Goal: Task Accomplishment & Management: Complete application form

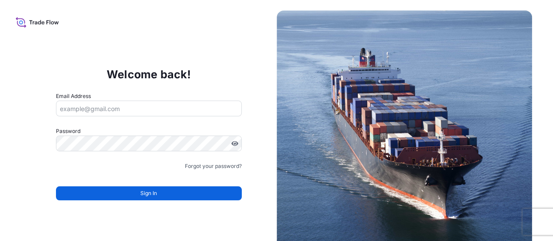
click at [93, 111] on input "Email Address" at bounding box center [149, 109] width 186 height 16
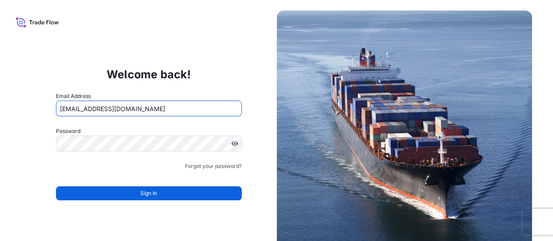
type input "[EMAIL_ADDRESS][DOMAIN_NAME]"
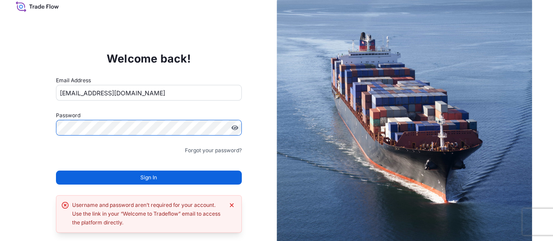
scroll to position [25, 0]
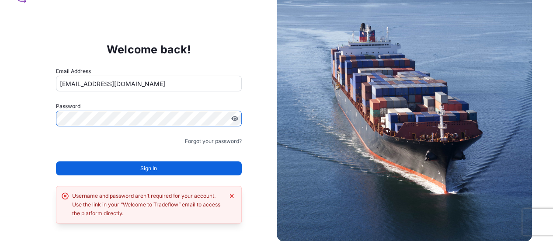
click at [234, 196] on icon "Dismiss error" at bounding box center [231, 195] width 7 height 7
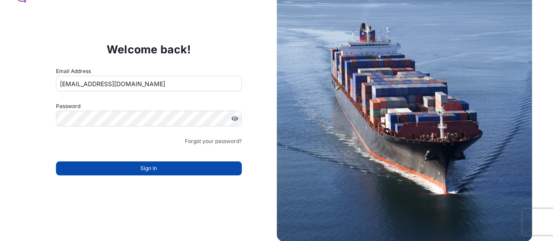
click at [154, 173] on button "Sign In" at bounding box center [149, 168] width 186 height 14
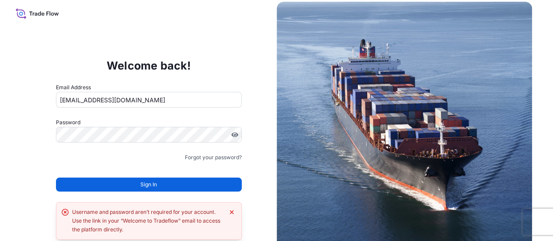
scroll to position [0, 0]
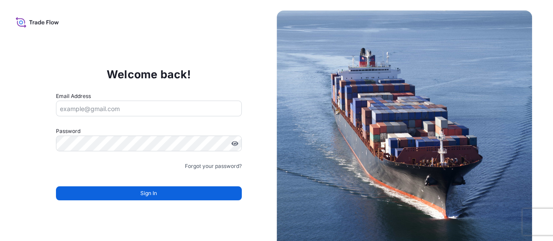
click at [24, 21] on icon at bounding box center [37, 22] width 43 height 13
click at [432, 155] on img at bounding box center [405, 138] width 256 height 256
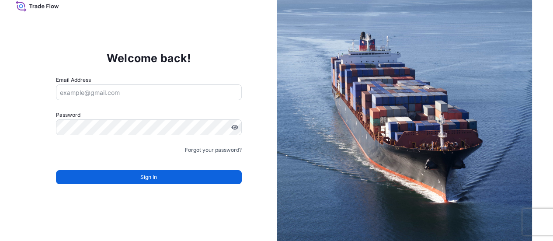
scroll to position [25, 0]
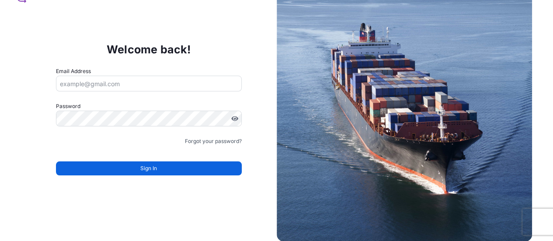
click at [87, 80] on input "Email Address" at bounding box center [149, 84] width 186 height 16
paste input "EXT_Murali.RAMU@versuni.com"
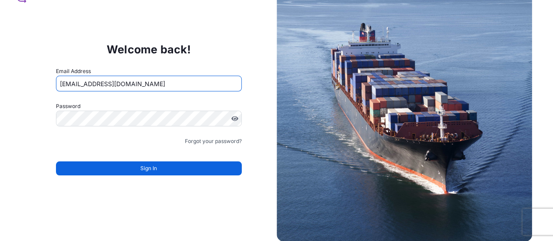
type input "EXT_Murali.RAMU@versuni.com"
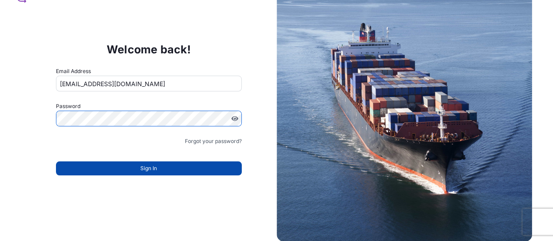
click at [147, 173] on button "Sign In" at bounding box center [149, 168] width 186 height 14
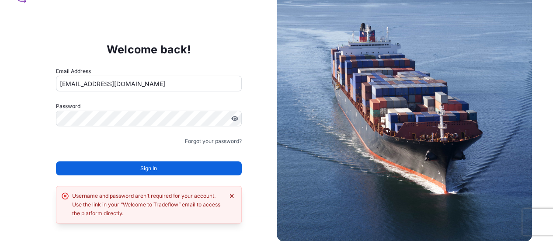
click at [232, 196] on icon "Dismiss error" at bounding box center [232, 196] width 4 height 4
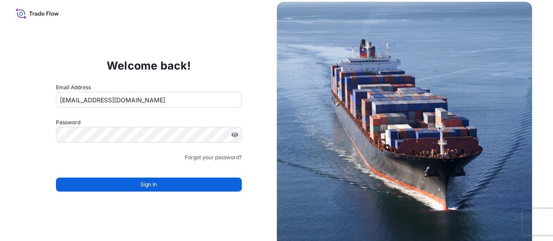
scroll to position [0, 0]
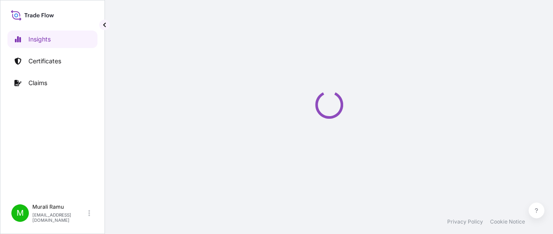
select select "2025"
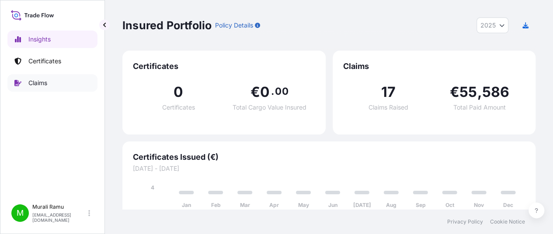
click at [40, 87] on p "Claims" at bounding box center [37, 83] width 19 height 9
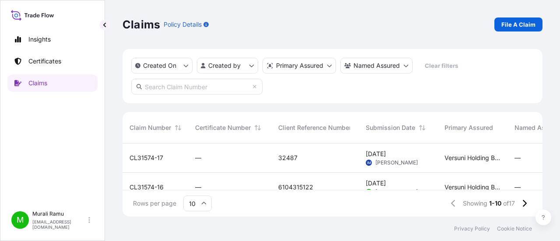
scroll to position [7, 7]
click at [514, 20] on link "File A Claim" at bounding box center [518, 24] width 48 height 14
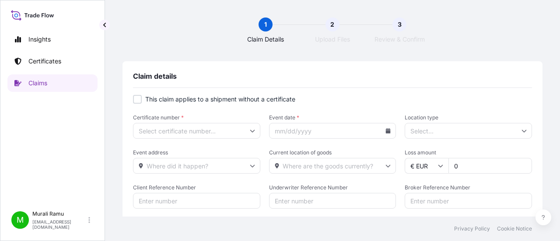
click at [133, 98] on div at bounding box center [137, 99] width 9 height 9
checkbox input "true"
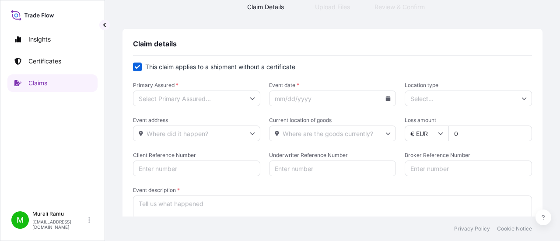
scroll to position [87, 0]
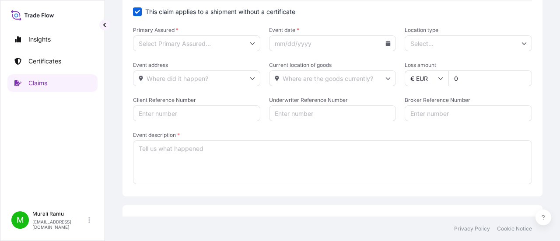
click at [216, 48] on input "Primary Assured *" at bounding box center [196, 43] width 127 height 16
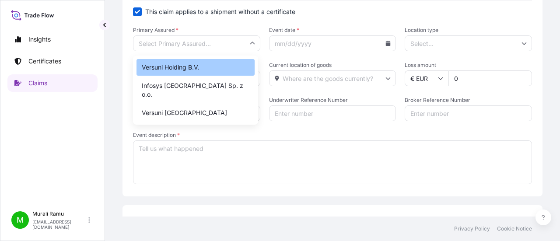
click at [195, 69] on div "Versuni Holding B.V." at bounding box center [195, 67] width 118 height 17
type input "Versuni Holding B.V."
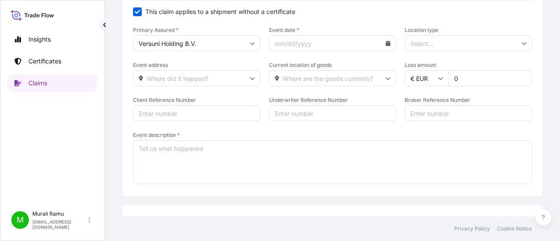
click at [386, 44] on icon at bounding box center [388, 43] width 5 height 5
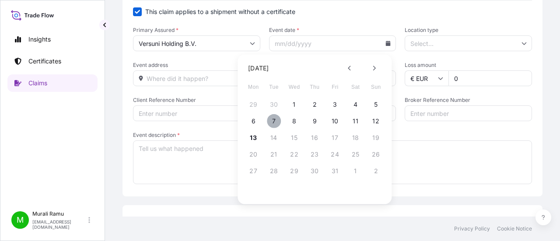
click at [270, 122] on button "7" at bounding box center [274, 121] width 14 height 14
type input "10/07/2025"
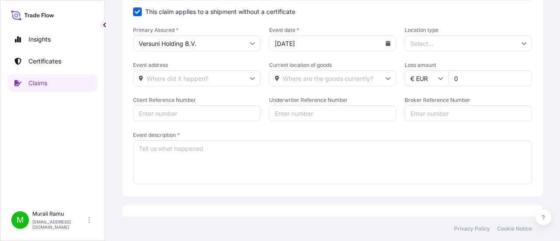
click at [433, 43] on input "Location type" at bounding box center [468, 43] width 127 height 16
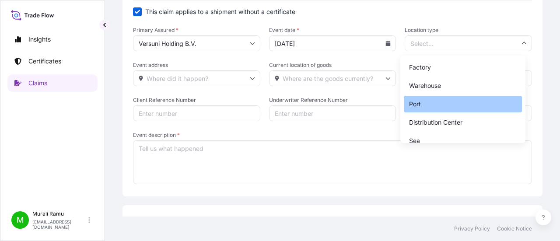
click at [417, 108] on div "Port" at bounding box center [463, 104] width 118 height 17
type input "Port"
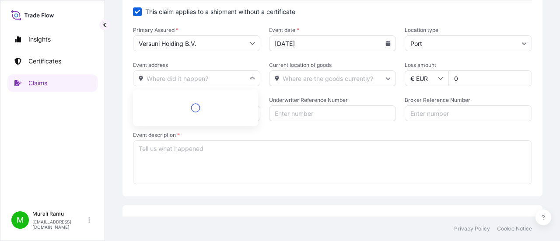
click at [169, 75] on input "Event address" at bounding box center [196, 78] width 127 height 16
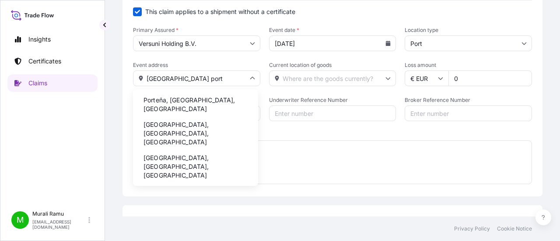
drag, startPoint x: 201, startPoint y: 78, endPoint x: 146, endPoint y: 71, distance: 55.6
click at [146, 71] on input "Argentina port" at bounding box center [196, 78] width 127 height 16
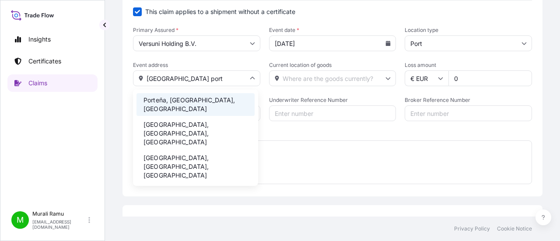
paste input "utovia Ruta Provincial"
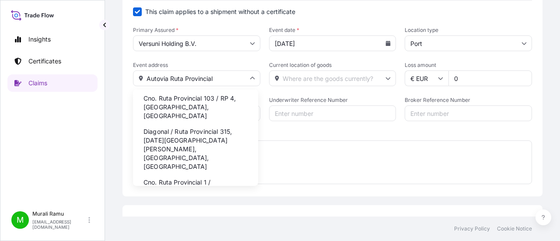
scroll to position [58, 0]
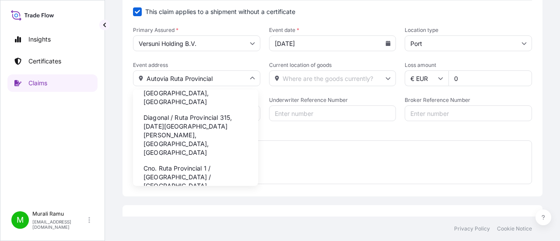
type input "Autovia Ruta Provincial"
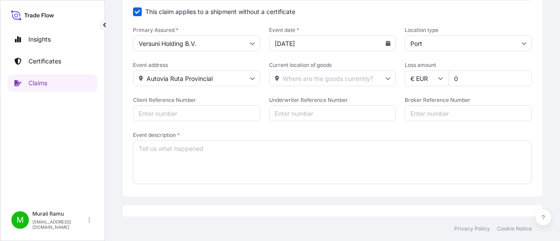
click at [234, 56] on form "This claim applies to a shipment without a certificate Primary Assured * Versun…" at bounding box center [332, 96] width 399 height 178
click at [297, 79] on input "Current location of goods" at bounding box center [332, 78] width 127 height 16
paste input "Autovia Ruta Provincial"
type input "Autovia Ruta Provincial"
click at [315, 54] on form "This claim applies to a shipment without a certificate Primary Assured * Versun…" at bounding box center [332, 96] width 399 height 178
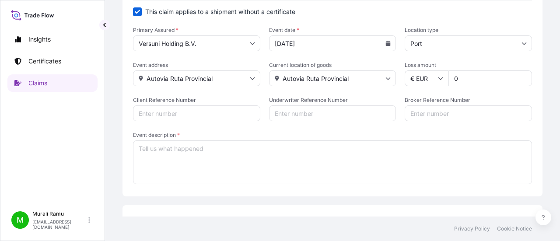
click at [184, 115] on input "Client Reference Number" at bounding box center [196, 113] width 127 height 16
drag, startPoint x: 143, startPoint y: 114, endPoint x: 124, endPoint y: 110, distance: 18.9
click at [124, 110] on div "Claim details This claim applies to a shipment without a certificate Primary As…" at bounding box center [332, 85] width 420 height 223
paste input "DAD74735"
type input "DAD74735"
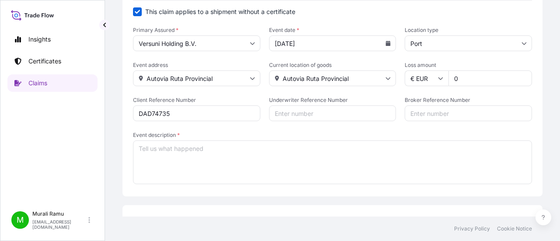
click at [215, 90] on form "This claim applies to a shipment without a certificate Primary Assured * Versun…" at bounding box center [332, 96] width 399 height 178
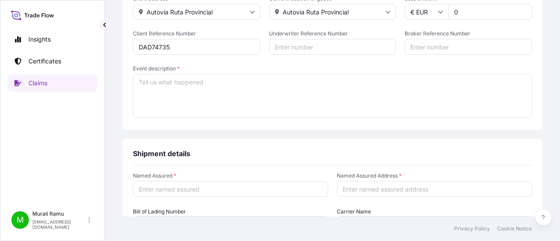
scroll to position [175, 0]
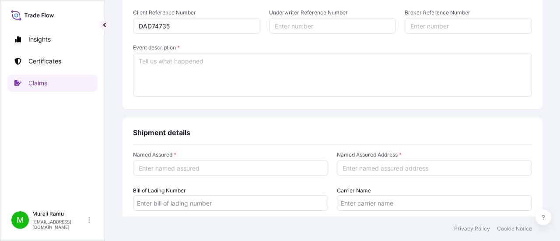
click at [169, 66] on textarea "Event description *" at bounding box center [332, 75] width 399 height 44
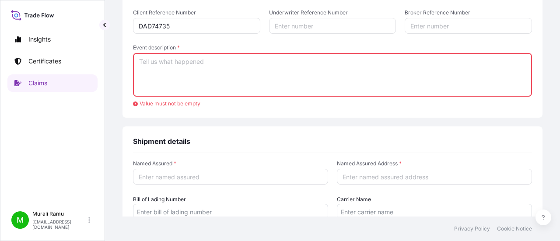
paste textarea "Dear Alina, Hope you are doing well. I need to ask some help from you. We have …"
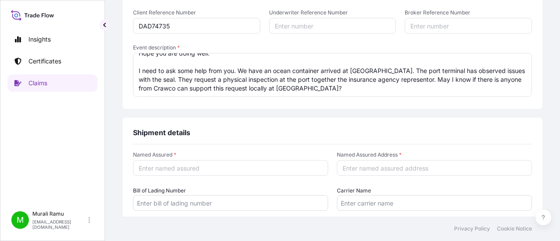
scroll to position [0, 0]
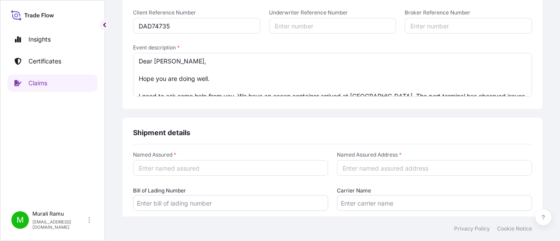
drag, startPoint x: 213, startPoint y: 77, endPoint x: 122, endPoint y: 70, distance: 90.4
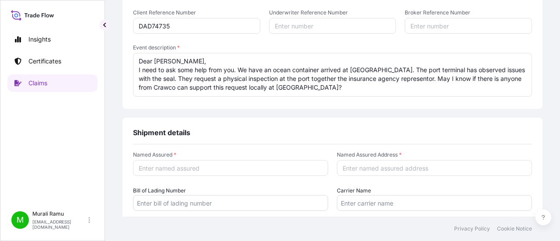
click at [145, 62] on textarea "Dear Alina, I need to ask some help from you. We have an ocean container arrive…" at bounding box center [332, 75] width 399 height 44
click at [300, 85] on textarea "Dear Alina, I need to ask some help from you. We have an ocean container arrive…" at bounding box center [332, 75] width 399 height 44
type textarea "Dear Alina, I need to ask some help from you. We have an ocean container arrive…"
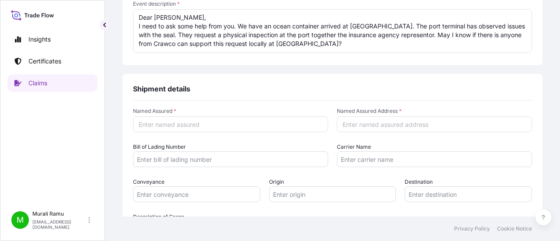
scroll to position [262, 0]
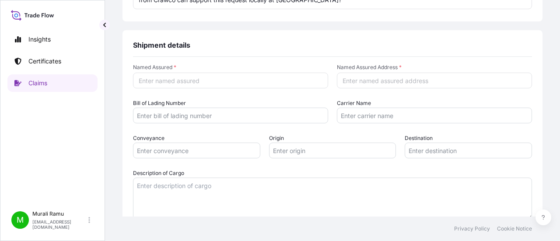
click at [161, 81] on input "Named Assured *" at bounding box center [230, 81] width 195 height 16
type input "Versuni"
type input "Netherlands"
click at [170, 118] on input "Bill of Lading Number" at bounding box center [230, 116] width 195 height 16
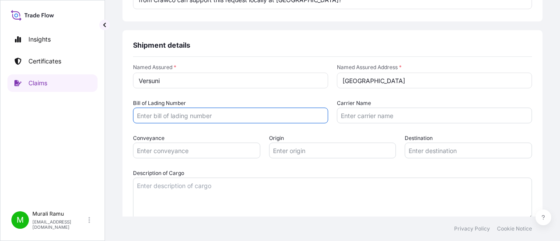
paste input "HKGM84735300"
type input "HKGM84735300"
click at [247, 94] on form "Named Assured * Versuni Named Assured Address * Netherlands Bill of Lading Numb…" at bounding box center [332, 142] width 399 height 156
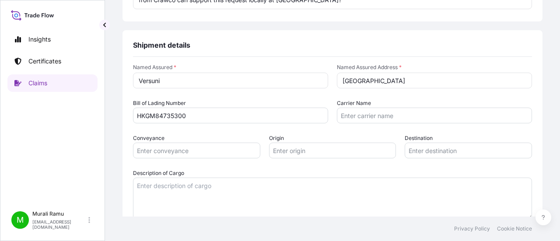
click at [376, 115] on input "Carrier Name" at bounding box center [434, 116] width 195 height 16
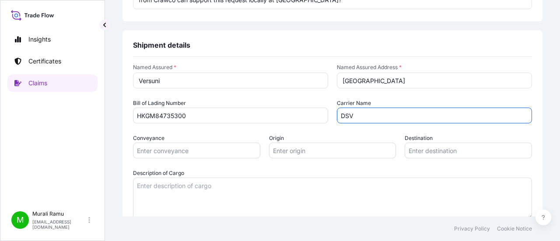
type input "DSV"
click at [294, 96] on form "Named Assured * Versuni Named Assured Address * Netherlands Bill of Lading Numb…" at bounding box center [332, 142] width 399 height 156
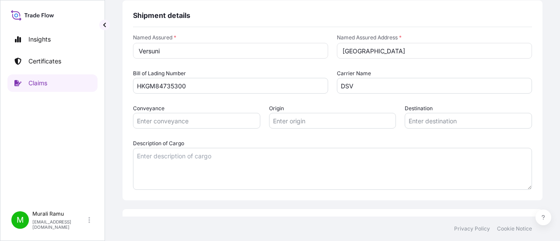
scroll to position [306, 0]
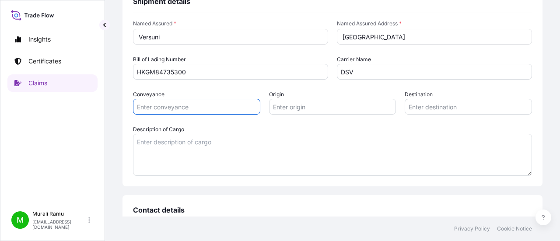
click at [180, 110] on input "Conveyance" at bounding box center [196, 107] width 127 height 16
type input "Sea"
click at [308, 107] on input "Origin" at bounding box center [332, 107] width 127 height 16
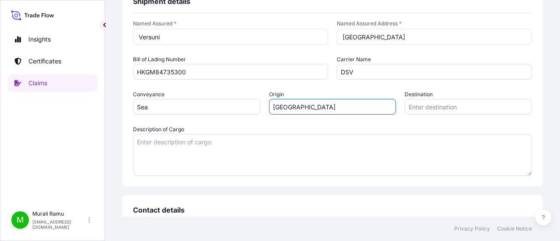
type input "China"
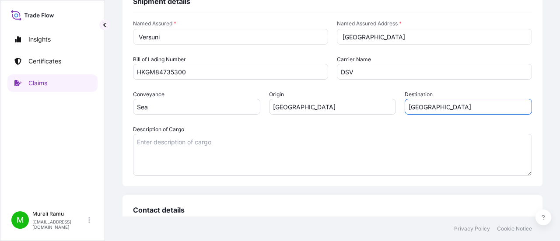
type input "Argentina"
click at [325, 121] on form "Named Assured * Versuni Named Assured Address * Netherlands Bill of Lading Numb…" at bounding box center [332, 98] width 399 height 156
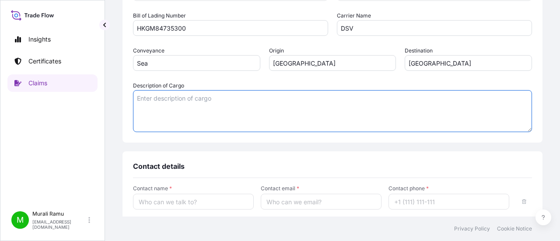
click at [190, 109] on textarea "Description of Cargo" at bounding box center [332, 111] width 399 height 42
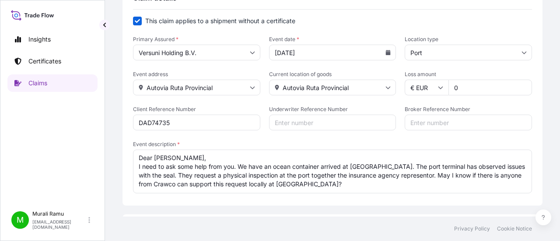
scroll to position [175, 0]
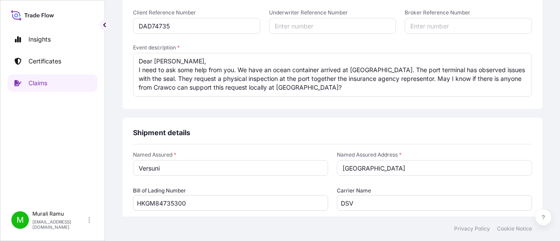
drag, startPoint x: 307, startPoint y: 74, endPoint x: 332, endPoint y: 88, distance: 28.4
click at [332, 88] on textarea "Dear Alina, I need to ask some help from you. We have an ocean container arrive…" at bounding box center [332, 75] width 399 height 44
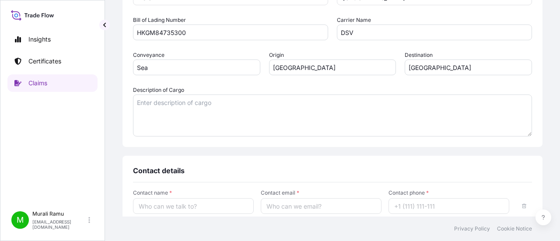
scroll to position [272, 0]
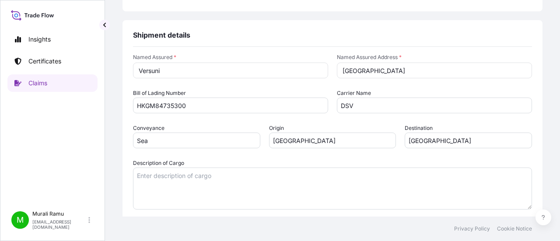
click at [166, 179] on textarea "Description of Cargo" at bounding box center [332, 189] width 399 height 42
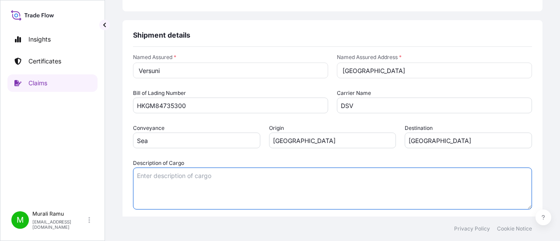
paste textarea "Dear Alina, I need to ask some help from you. We have an ocean container arrive…"
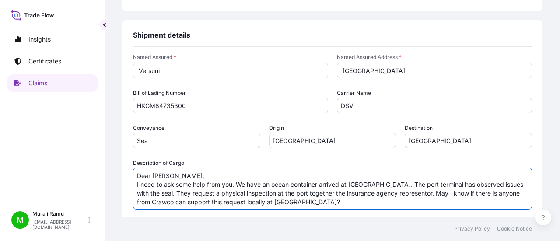
type textarea "Dear Alina, I need to ask some help from you. We have an ocean container arrive…"
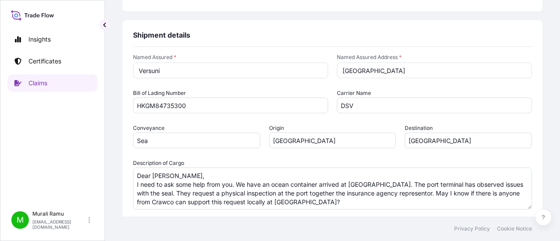
click at [211, 155] on form "Named Assured * Versuni Named Assured Address * Netherlands Bill of Lading Numb…" at bounding box center [332, 132] width 399 height 156
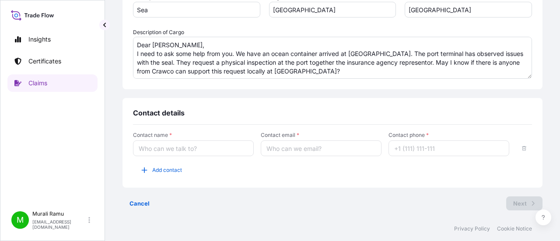
scroll to position [404, 0]
click at [157, 149] on input "Contact name *" at bounding box center [193, 148] width 121 height 16
type input "Claims Team"
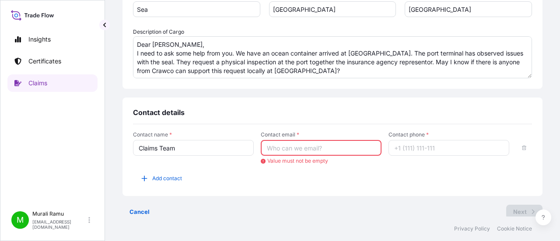
paste input "da_iwd_claims_management@versuni.com"
type input "da_iwd_claims_management@versuni.com"
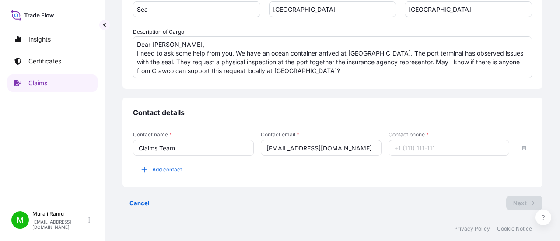
click at [337, 110] on div "Contact details" at bounding box center [332, 116] width 399 height 16
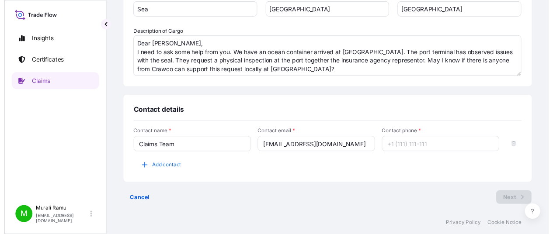
scroll to position [0, 0]
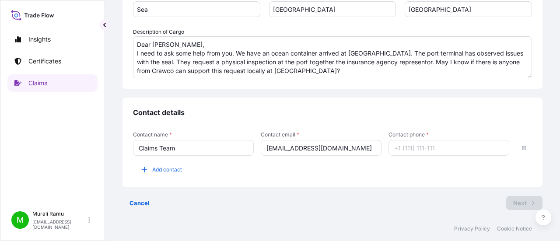
click at [396, 143] on input "Contact phone *" at bounding box center [448, 148] width 121 height 16
type input "1"
click at [352, 100] on div "Contact details Contact name * Claims Team Contact email * da_iwd_claims_manage…" at bounding box center [332, 143] width 420 height 90
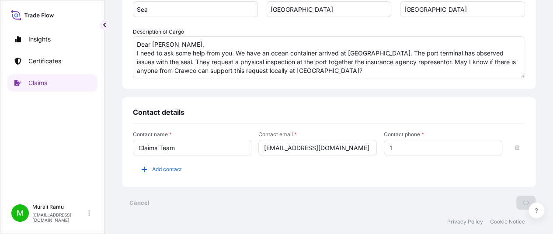
scroll to position [51, 0]
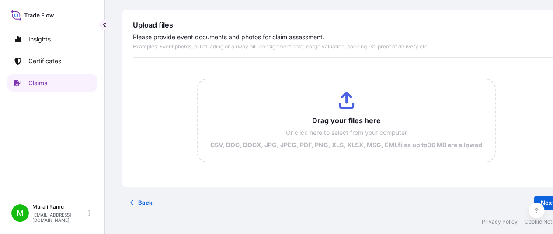
click at [346, 103] on input "Drag your files here Or click here to select from your computer CSV, DOC, DOCX,…" at bounding box center [346, 121] width 297 height 82
type input "C:\fakepath\PL_DAD74735.pdf"
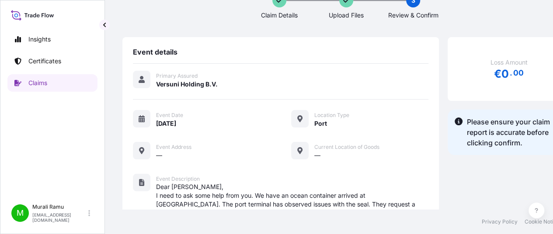
scroll to position [23, 0]
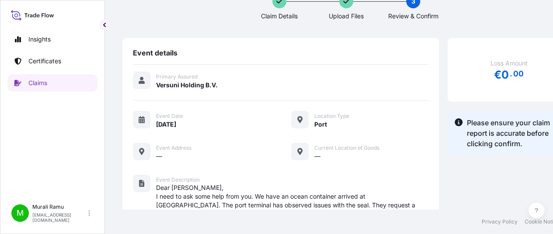
click at [168, 152] on div "—" at bounding box center [213, 156] width 114 height 9
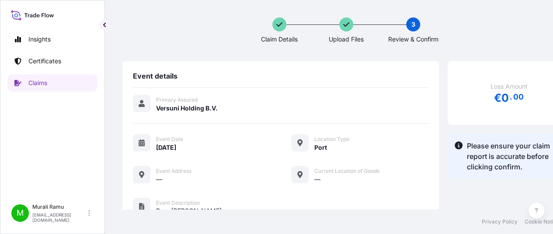
click at [278, 25] on icon at bounding box center [279, 24] width 6 height 7
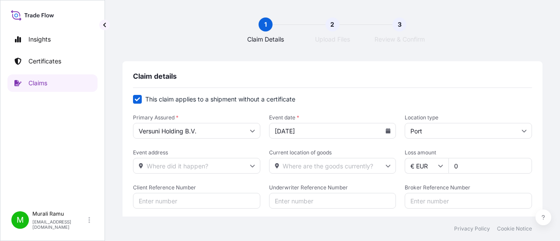
click at [175, 165] on input "Event address" at bounding box center [196, 166] width 127 height 16
paste input "ARBUE"
click at [205, 141] on form "This claim applies to a shipment without a certificate Primary Assured * Versun…" at bounding box center [332, 184] width 399 height 178
click at [187, 165] on input "ARBUE" at bounding box center [196, 166] width 127 height 16
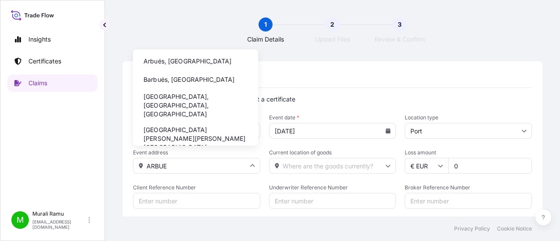
drag, startPoint x: 170, startPoint y: 161, endPoint x: 145, endPoint y: 160, distance: 24.6
click at [145, 160] on input "ARBUE" at bounding box center [196, 166] width 127 height 16
paste input "utovia Ruta Provincial"
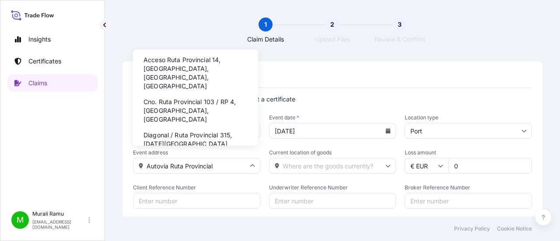
click at [194, 66] on li "Acceso Ruta Provincial 14, Toay, La Pampa Province, Argentina" at bounding box center [195, 73] width 118 height 40
type input "Acceso Ruta Provincial 14, Toay, La Pampa Province, Argentina"
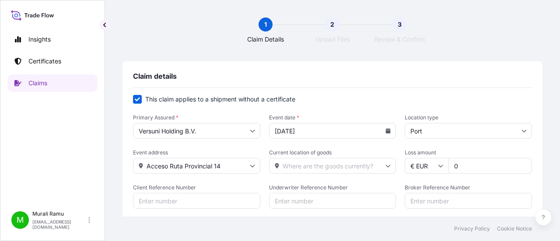
click at [296, 164] on input "Current location of goods" at bounding box center [332, 166] width 127 height 16
paste input "Autovia Ruta Provincial"
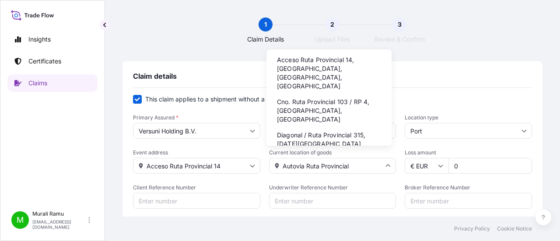
click at [322, 68] on li "Acceso Ruta Provincial 14, Toay, La Pampa Province, Argentina" at bounding box center [329, 73] width 118 height 40
type input "Acceso Ruta Provincial 14, Toay, La Pampa Province, Argentina"
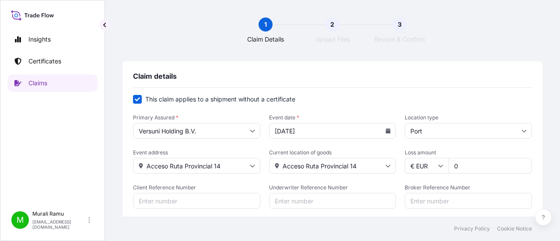
scroll to position [87, 0]
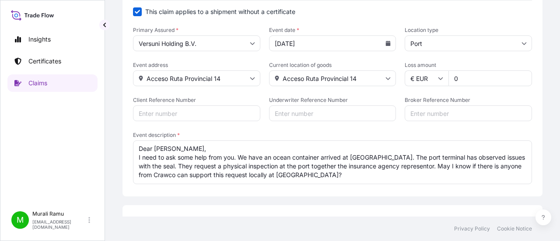
click at [180, 115] on input "Client Reference Number" at bounding box center [196, 113] width 127 height 16
paste input "DAD74735"
type input "DAD74735"
click at [227, 128] on form "This claim applies to a shipment without a certificate Primary Assured * Versun…" at bounding box center [332, 96] width 399 height 178
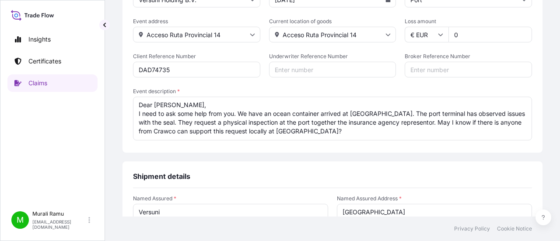
scroll to position [0, 0]
click at [301, 132] on textarea "Dear Alina, I need to ask some help from you. We have an ocean container arrive…" at bounding box center [332, 119] width 399 height 44
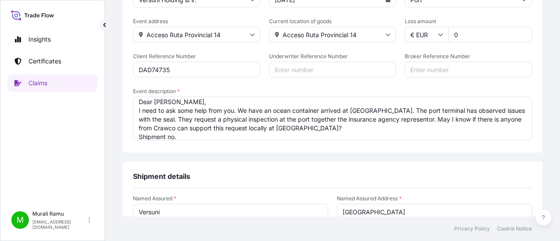
paste textarea "DAD74735"
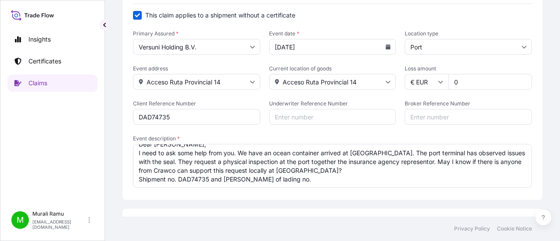
scroll to position [98, 0]
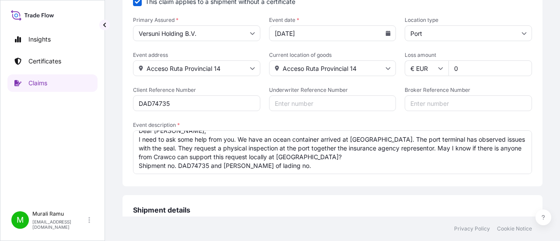
paste textarea "HKGM84735300"
type textarea "Dear Alina, I need to ask some help from you. We have an ocean container arrive…"
click at [291, 180] on div "This claim applies to a shipment without a certificate Primary Assured * Versun…" at bounding box center [332, 91] width 399 height 202
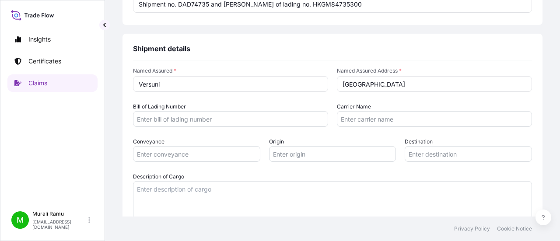
scroll to position [272, 0]
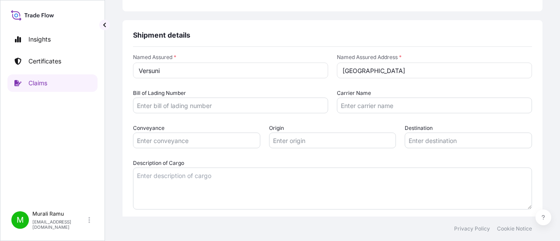
click at [172, 109] on input "Bill of Lading Number" at bounding box center [230, 106] width 195 height 16
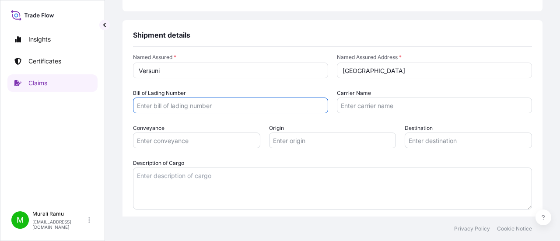
paste input "HKGM84735300"
type input "HKGM84735300"
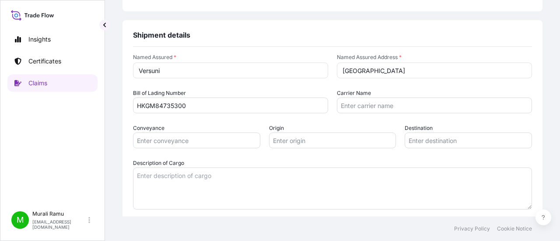
click at [199, 119] on form "Named Assured * Versuni Named Assured Address * Netherlands Bill of Lading Numb…" at bounding box center [332, 132] width 399 height 156
click at [342, 107] on input "Carrier Name" at bounding box center [434, 106] width 195 height 16
click at [319, 114] on form "Named Assured * Versuni Named Assured Address * Netherlands Bill of Lading Numb…" at bounding box center [332, 132] width 399 height 156
drag, startPoint x: 350, startPoint y: 105, endPoint x: 307, endPoint y: 98, distance: 43.4
click at [307, 98] on div "Bill of Lading Number HKGM84735300 Carrier Name DSV" at bounding box center [332, 101] width 399 height 24
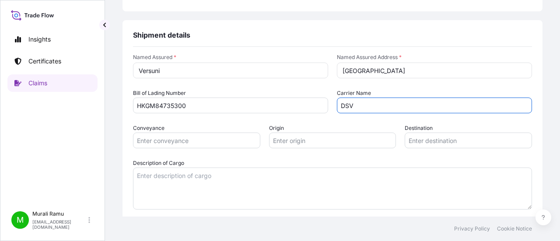
paste input "Ocean Transport A/S"
type input "DSV Ocean Transport A/S"
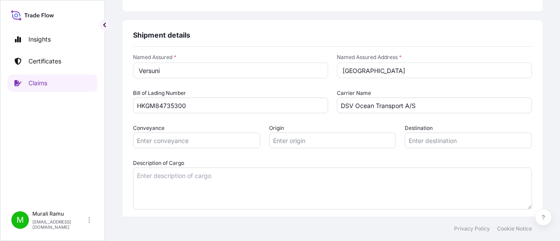
click at [308, 90] on div "Bill of Lading Number HKGM84735300" at bounding box center [230, 101] width 195 height 24
click at [154, 143] on input "Conveyance" at bounding box center [196, 141] width 127 height 16
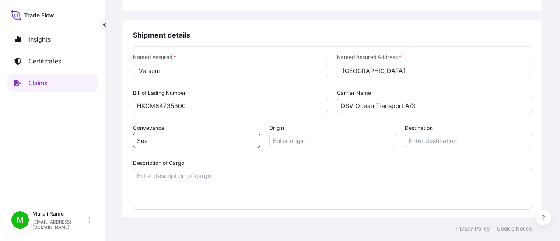
type input "Sea"
click at [283, 136] on input "Origin" at bounding box center [332, 141] width 127 height 16
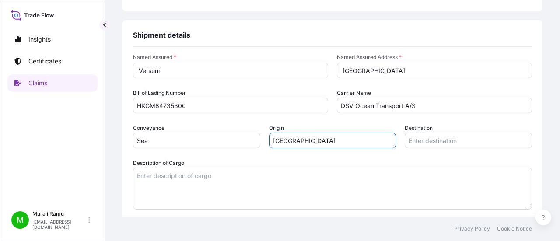
type input "China"
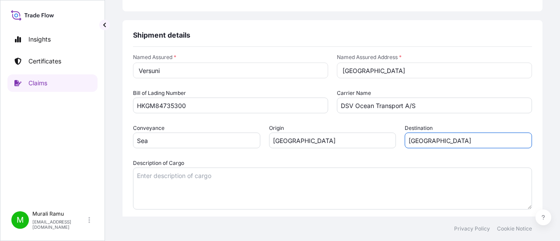
scroll to position [360, 0]
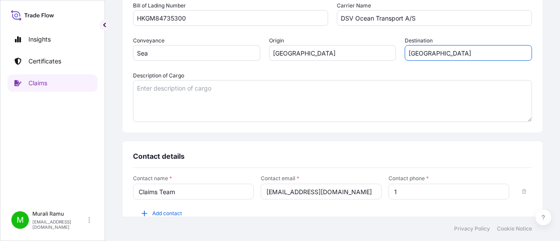
type input "Argentina"
click at [342, 74] on div "Description of Cargo" at bounding box center [332, 96] width 399 height 51
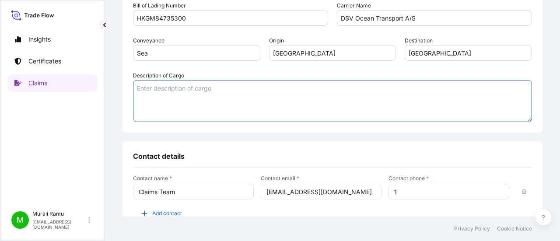
click at [204, 89] on textarea "Description of Cargo" at bounding box center [332, 101] width 399 height 42
paste textarea "Dear Alina, Hope you are doing well. I need to ask some help from you. We have …"
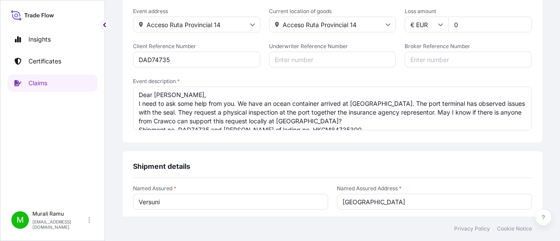
scroll to position [16, 0]
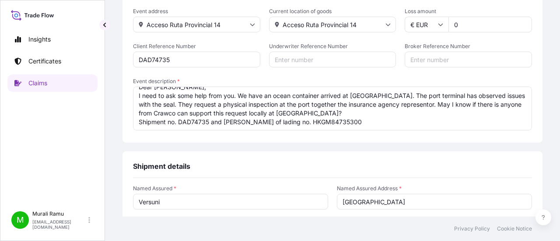
drag, startPoint x: 138, startPoint y: 94, endPoint x: 356, endPoint y: 128, distance: 220.9
click at [356, 128] on textarea "Dear Alina, I need to ask some help from you. We have an ocean container arrive…" at bounding box center [332, 109] width 399 height 44
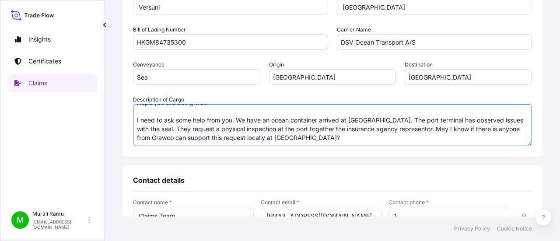
scroll to position [388, 0]
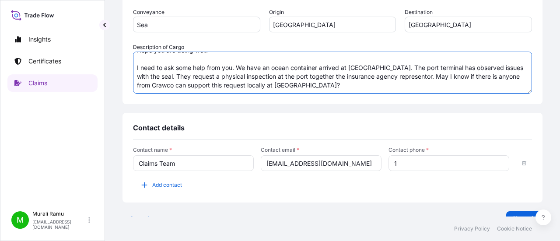
drag, startPoint x: 136, startPoint y: 176, endPoint x: 273, endPoint y: 74, distance: 170.3
click at [273, 74] on textarea "Dear Alina, Hope you are doing well. I need to ask some help from you. We have …" at bounding box center [332, 73] width 399 height 42
paste textarea "I need to ask some help from you. We have an ocean container arrived at AR. The…"
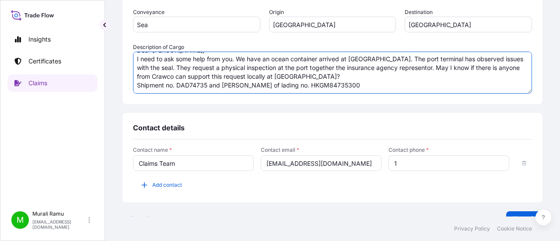
scroll to position [14, 0]
type textarea "Dear Alina, I need to ask some help from you. We have an ocean container arrive…"
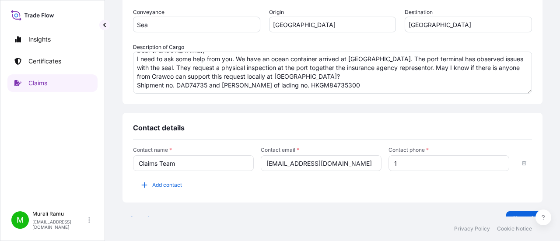
click at [256, 101] on div "Named Assured * Versuni Named Assured Address * Netherlands Bill of Lading Numb…" at bounding box center [332, 20] width 399 height 179
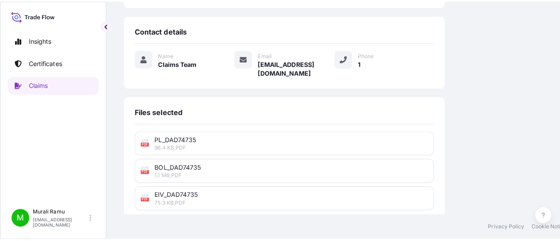
scroll to position [291, 0]
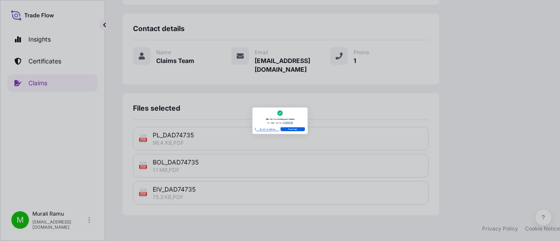
drag, startPoint x: 293, startPoint y: 127, endPoint x: 327, endPoint y: 127, distance: 33.7
click at [327, 127] on span "Your claim number is CL31574-18 ." at bounding box center [280, 128] width 176 height 9
copy span "CL31574-18"
click at [318, 150] on p "View Claim" at bounding box center [325, 150] width 32 height 9
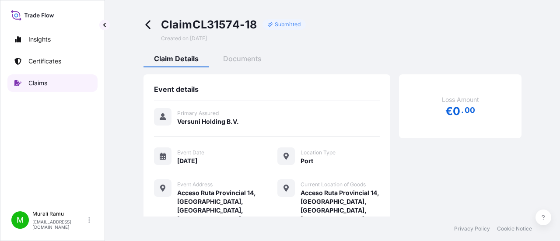
click at [38, 85] on p "Claims" at bounding box center [37, 83] width 19 height 9
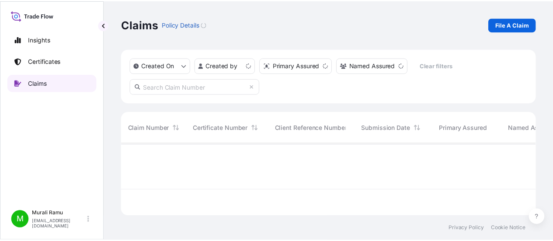
scroll to position [71, 413]
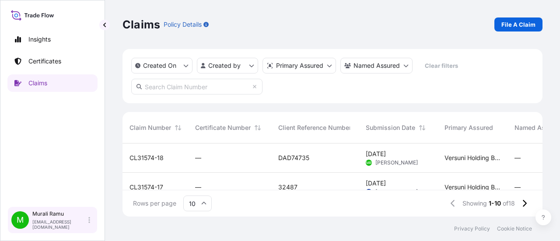
click at [92, 217] on div "Murali Ramu ext_murali.ramu@versuni.com" at bounding box center [62, 219] width 61 height 19
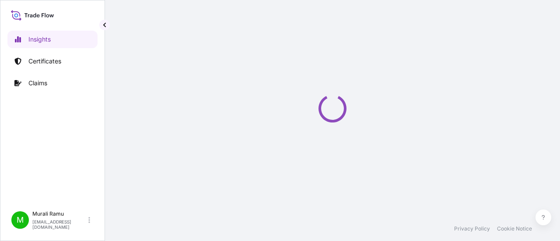
select select "2025"
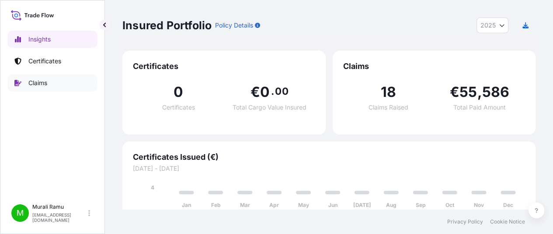
click at [32, 85] on p "Claims" at bounding box center [37, 83] width 19 height 9
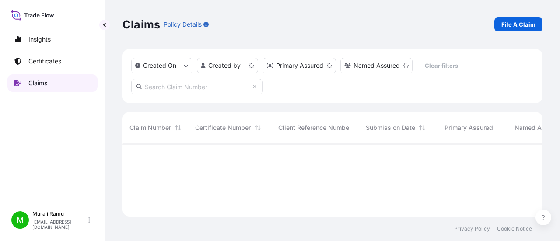
scroll to position [71, 413]
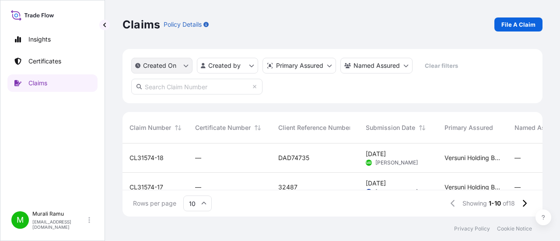
click at [187, 62] on button "Created On" at bounding box center [161, 66] width 61 height 16
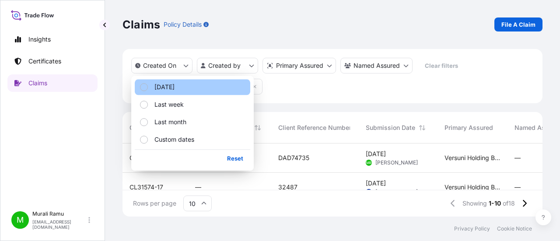
click at [161, 92] on button "[DATE]" at bounding box center [192, 87] width 115 height 16
